Goal: Task Accomplishment & Management: Complete application form

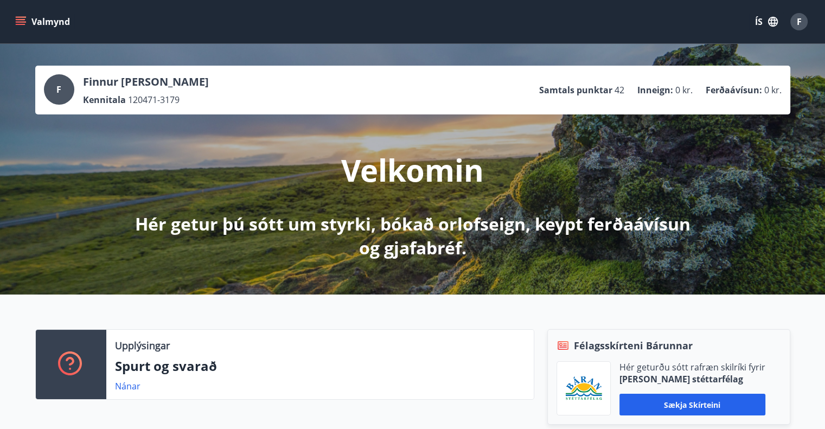
click at [15, 20] on icon "menu" at bounding box center [20, 21] width 11 height 11
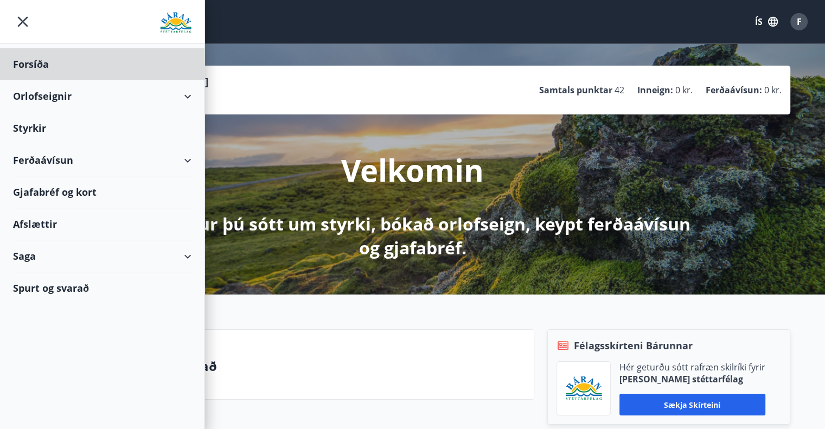
click at [53, 125] on div "Styrkir" at bounding box center [102, 128] width 178 height 32
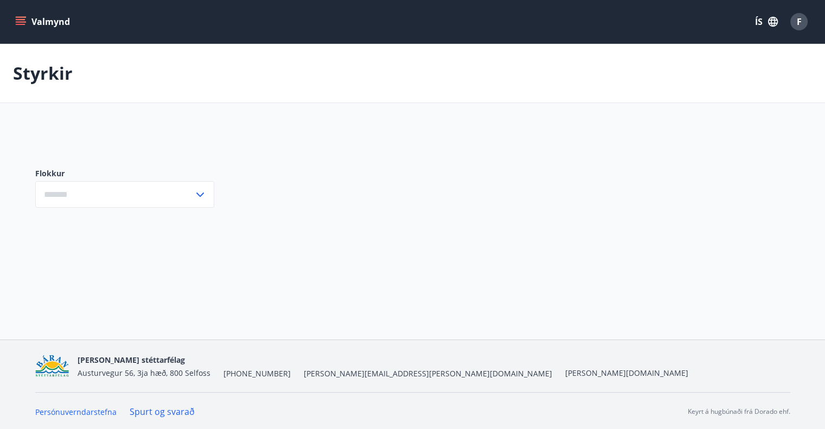
type input "***"
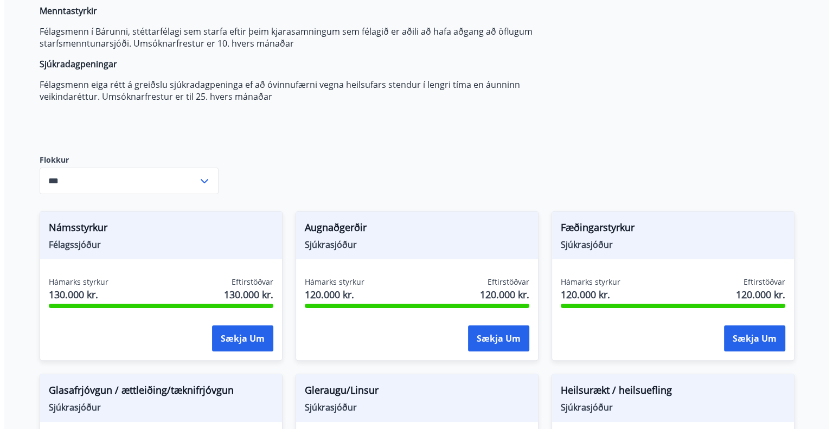
scroll to position [163, 0]
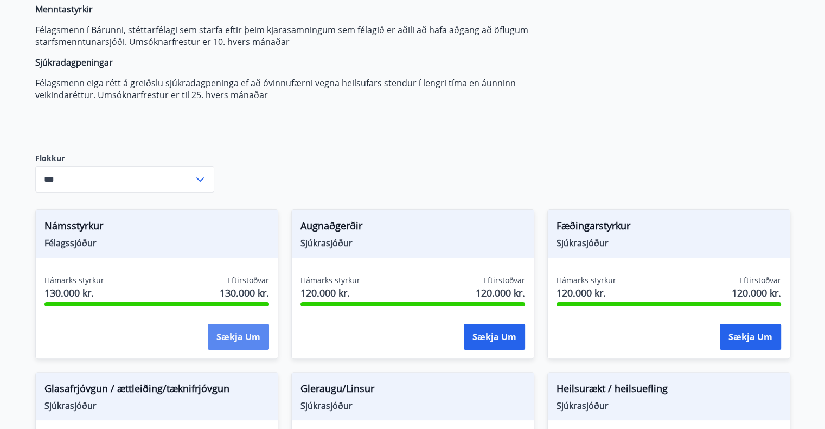
click at [224, 329] on button "Sækja um" at bounding box center [238, 337] width 61 height 26
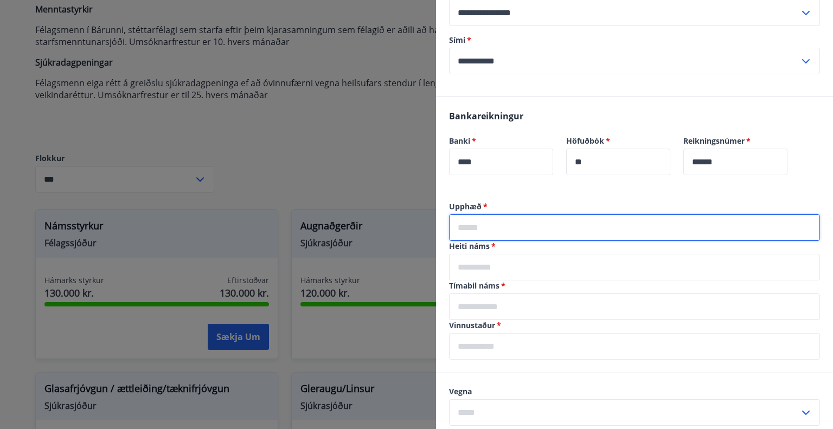
click at [576, 235] on input "text" at bounding box center [634, 227] width 371 height 27
type input "******"
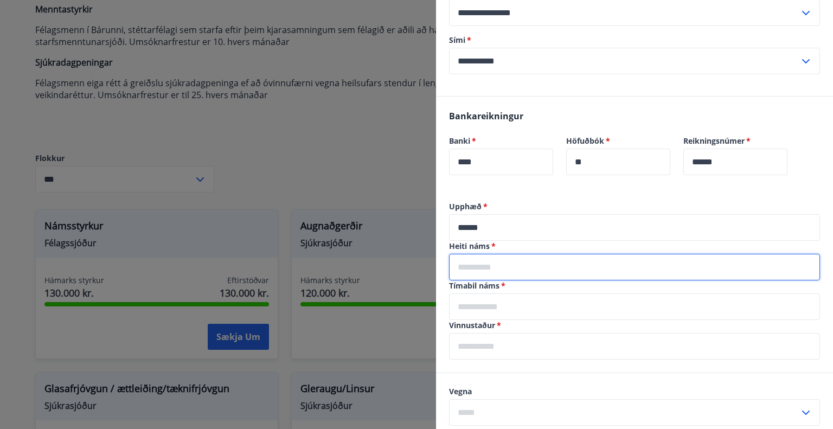
click at [554, 269] on input "text" at bounding box center [634, 267] width 371 height 27
click at [377, 159] on div at bounding box center [416, 214] width 833 height 429
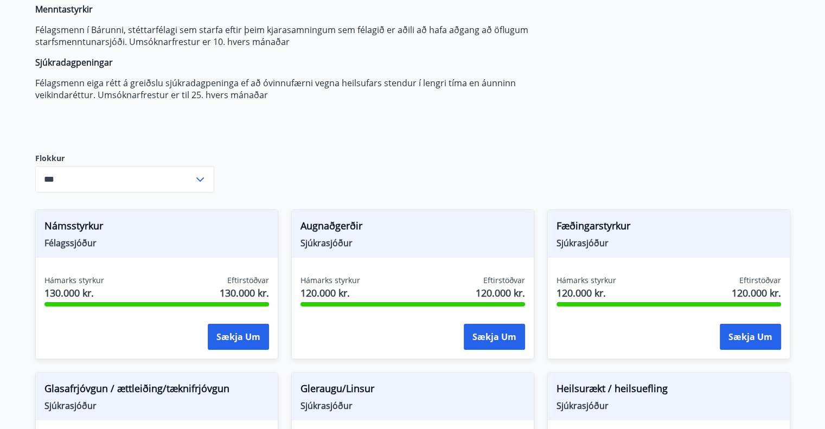
scroll to position [0, 0]
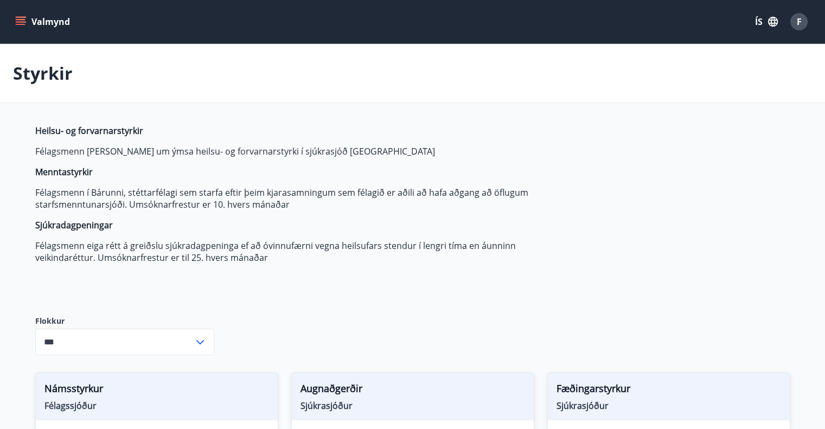
click at [799, 20] on span "F" at bounding box center [799, 22] width 5 height 12
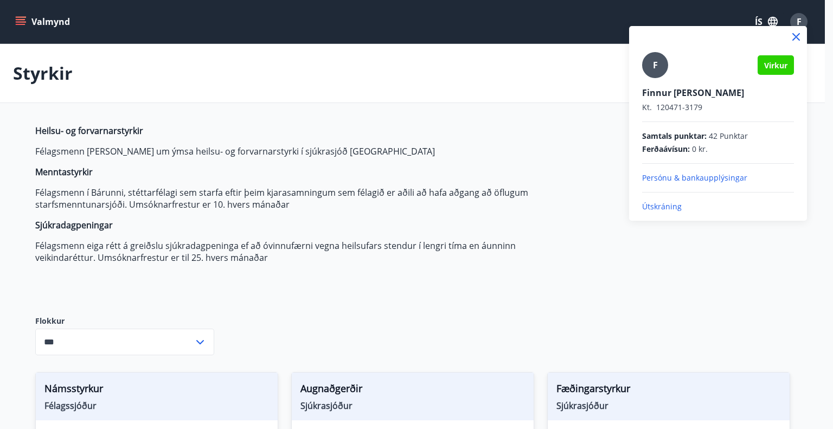
click at [667, 203] on p "Útskráning" at bounding box center [718, 206] width 152 height 11
